Goal: Check status: Check status

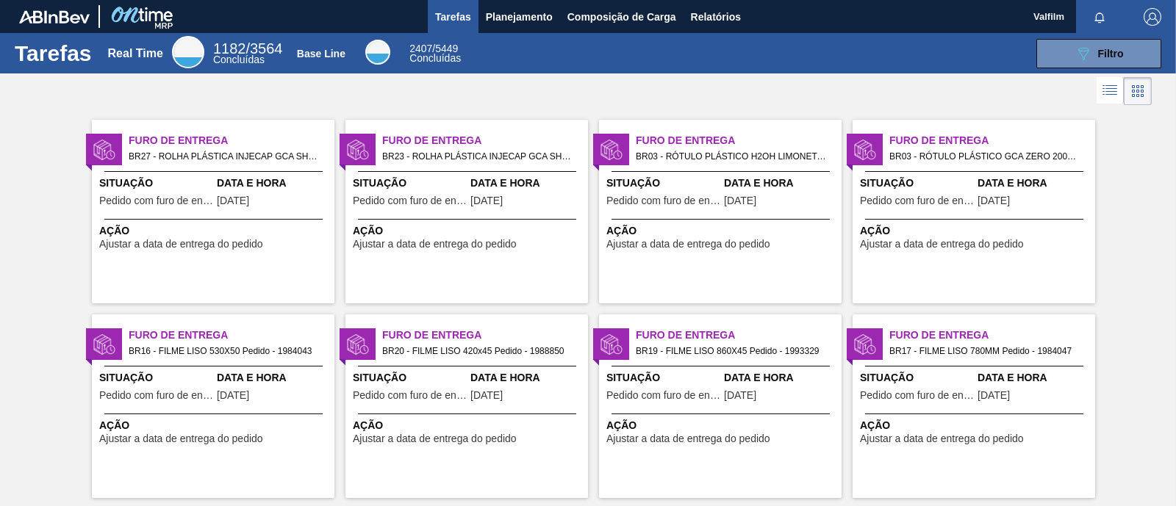
click at [481, 176] on span "Data e Hora" at bounding box center [527, 183] width 114 height 15
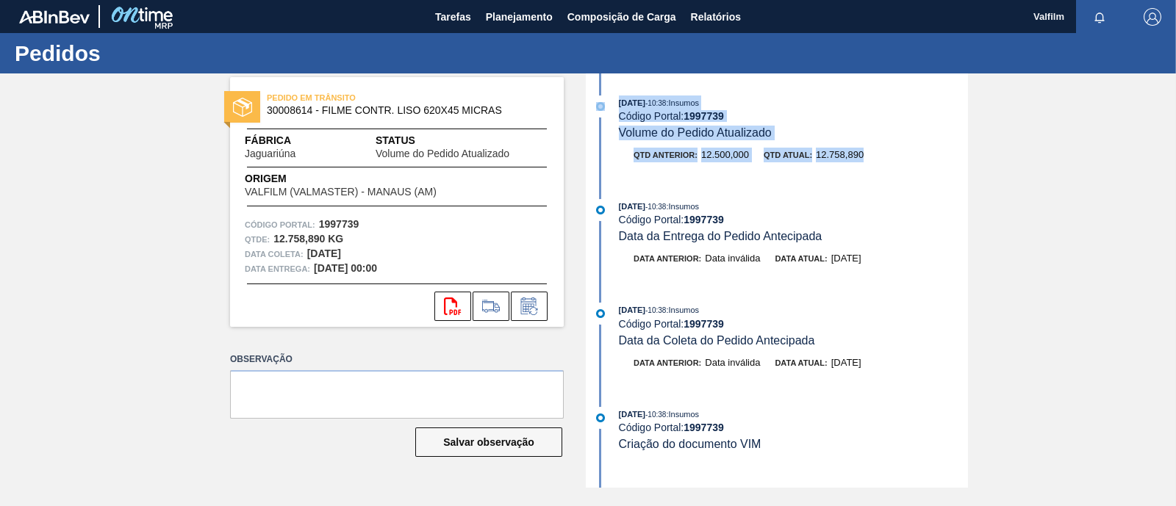
drag, startPoint x: 869, startPoint y: 154, endPoint x: 606, endPoint y: 106, distance: 267.6
click at [606, 106] on div "[DATE] 10:38 : Insumos Código Portal: 1997739 Volume do Pedido Atualizado Qtd a…" at bounding box center [778, 137] width 379 height 82
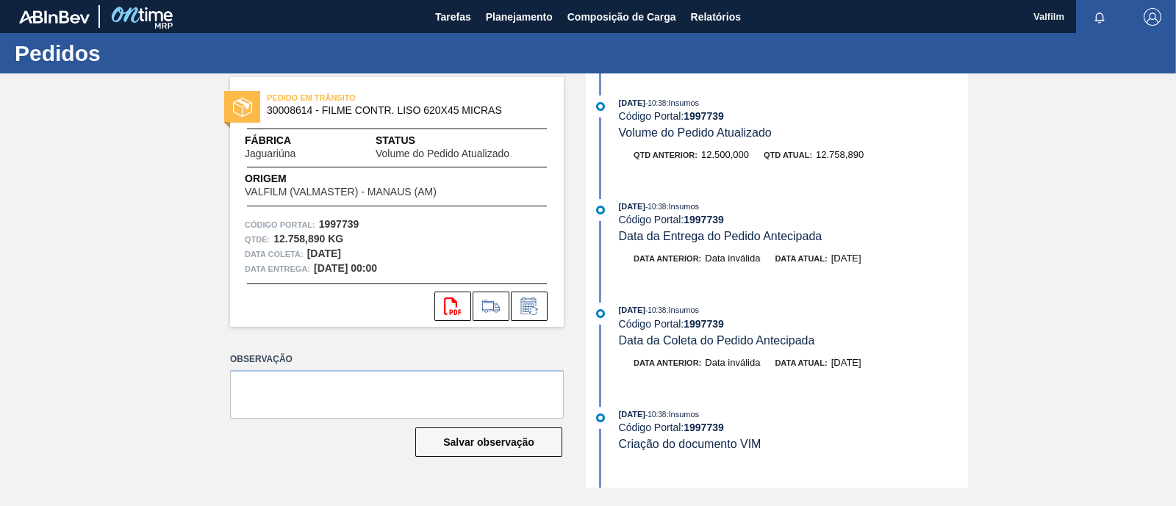
click at [766, 315] on div "[DATE] 10:38 : Insumos" at bounding box center [793, 310] width 349 height 15
drag, startPoint x: 631, startPoint y: 102, endPoint x: 728, endPoint y: 107, distance: 97.2
click at [727, 103] on div "[DATE] 10:38 : Insumos" at bounding box center [793, 103] width 349 height 15
click at [748, 110] on div "[DATE] 10:38 : Insumos" at bounding box center [793, 103] width 349 height 15
drag, startPoint x: 617, startPoint y: 104, endPoint x: 792, endPoint y: 125, distance: 176.1
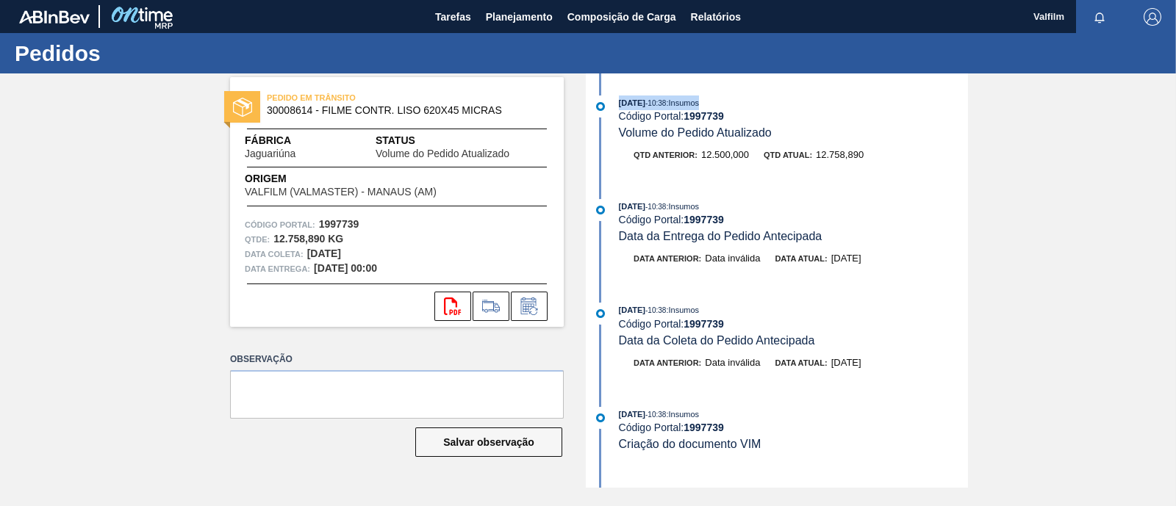
click at [724, 104] on div "[DATE] 10:38 : Insumos Código Portal: 1997739 Volume do Pedido Atualizado" at bounding box center [778, 118] width 379 height 45
click at [671, 110] on div "Código Portal: 1997739" at bounding box center [793, 116] width 349 height 12
drag, startPoint x: 667, startPoint y: 103, endPoint x: 770, endPoint y: 121, distance: 104.4
click at [743, 108] on div "[DATE] 10:38 : Insumos" at bounding box center [793, 103] width 349 height 15
